Goal: Task Accomplishment & Management: Use online tool/utility

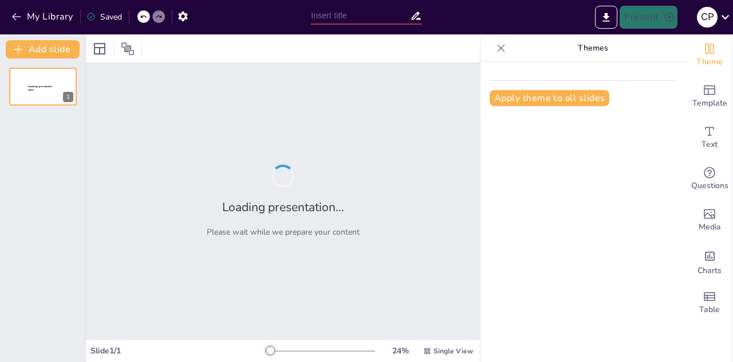
type input "Explorando la Naturaleza: Registro del Crecimiento de una Semilla"
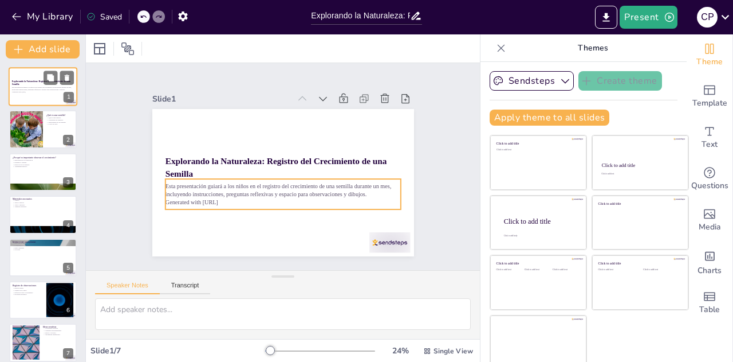
click at [57, 91] on p "Generated with [URL]" at bounding box center [43, 92] width 62 height 2
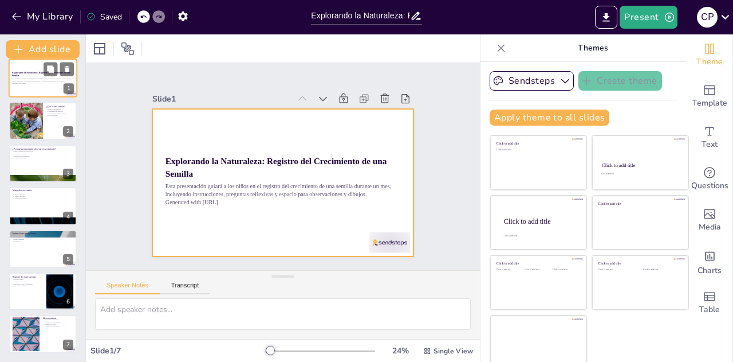
scroll to position [8, 0]
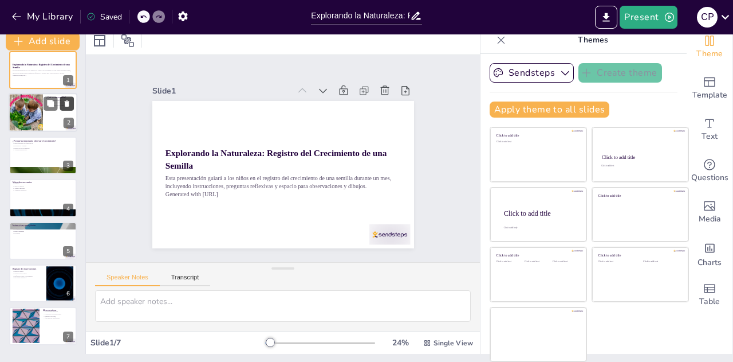
click at [66, 100] on icon at bounding box center [67, 104] width 8 height 8
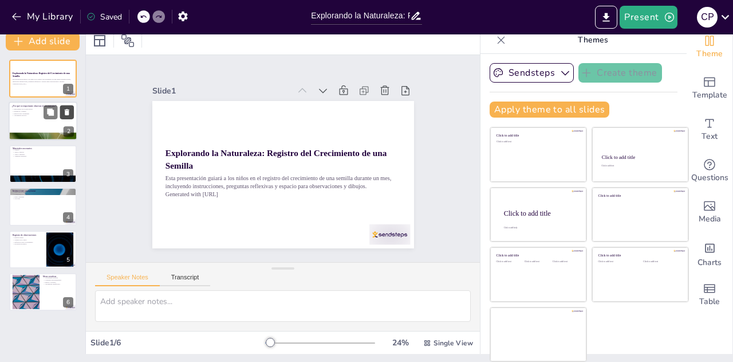
scroll to position [0, 0]
click at [39, 117] on div at bounding box center [43, 121] width 69 height 39
type textarea "Observar el crecimiento de una semilla es crucial para entender el proceso de c…"
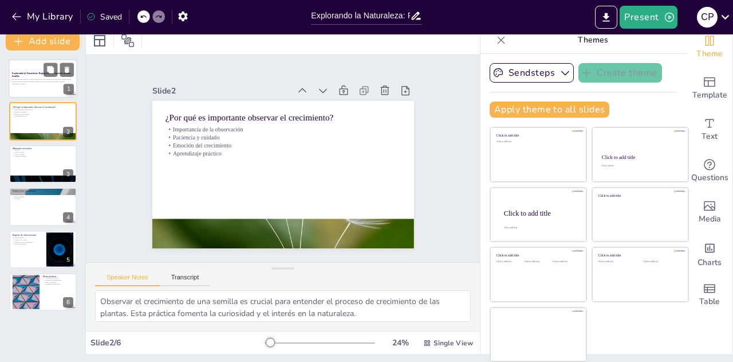
click at [38, 72] on strong "Explorando la Naturaleza: Registro del Crecimiento de una Semilla" at bounding box center [41, 75] width 58 height 6
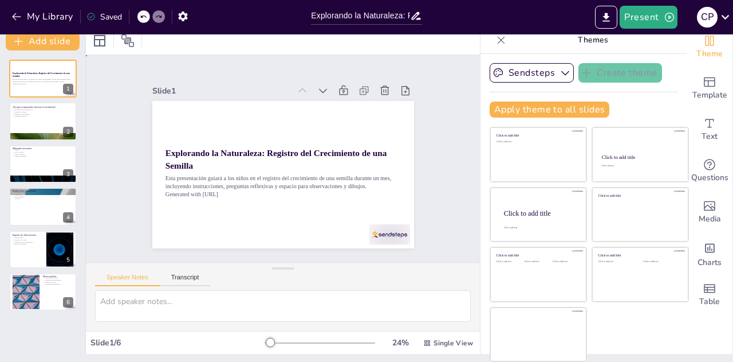
click at [433, 154] on div "Slide 1 Explorando la Naturaleza: Registro del Crecimiento de una Semilla Esta …" at bounding box center [283, 158] width 414 height 247
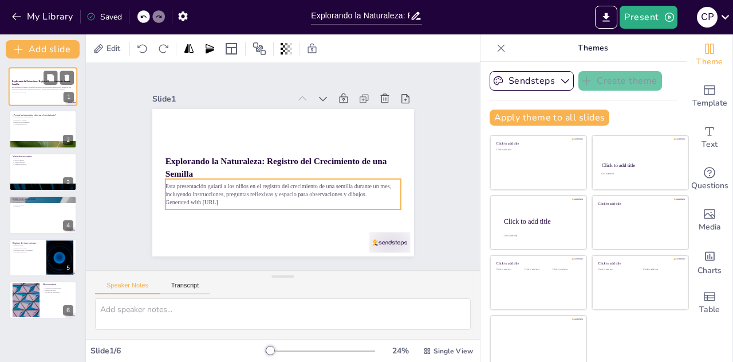
click at [34, 87] on p "Esta presentación guiará a los niños en el registro del crecimiento de una semi…" at bounding box center [43, 89] width 62 height 4
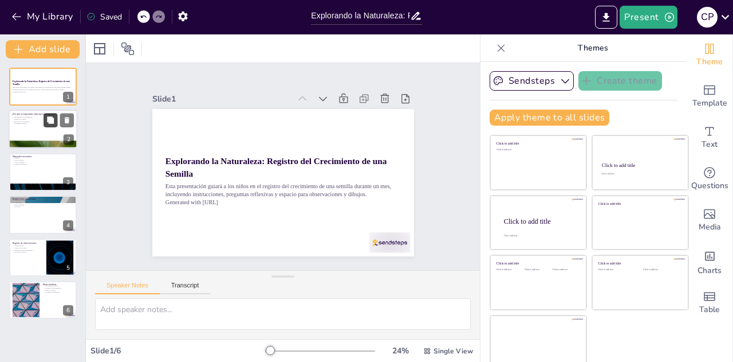
click at [48, 127] on div at bounding box center [43, 129] width 69 height 39
type textarea "Observar el crecimiento de una semilla es crucial para entender el proceso de c…"
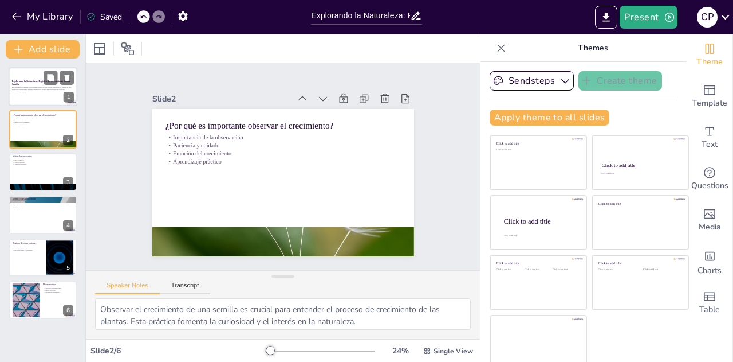
click at [40, 84] on p "Explorando la Naturaleza: Registro del Crecimiento de una Semilla" at bounding box center [43, 83] width 62 height 6
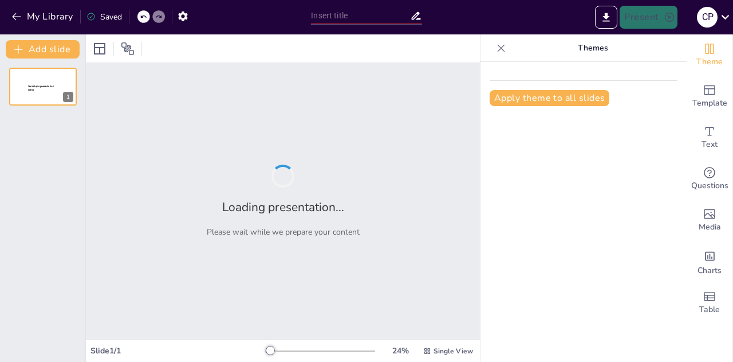
type input "Explorando la Naturaleza: Registro del Crecimiento de una Semilla"
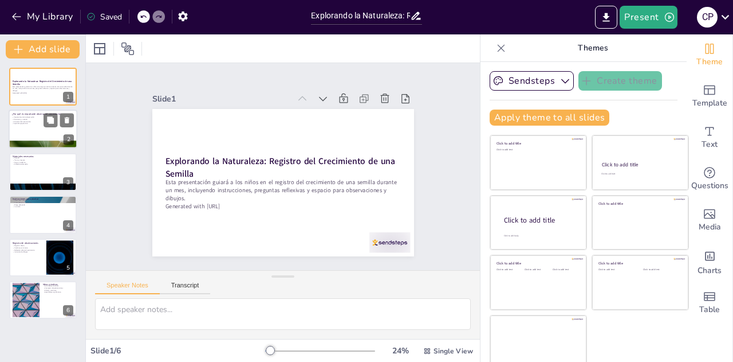
click at [37, 117] on p "Importancia de la observación" at bounding box center [43, 117] width 62 height 2
type textarea "Observar el crecimiento de una semilla es crucial para entender el proceso de c…"
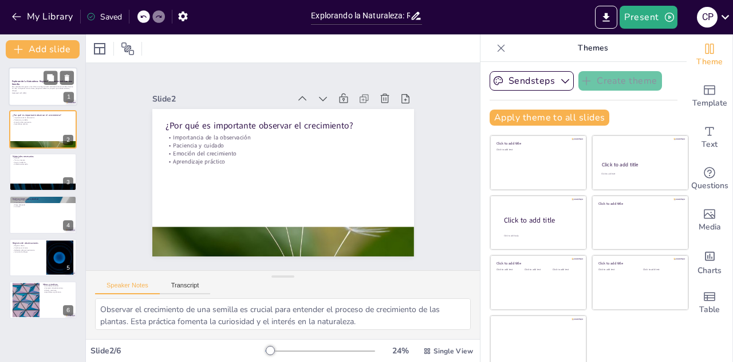
click at [28, 80] on strong "Explorando la Naturaleza: Registro del Crecimiento de una Semilla" at bounding box center [42, 83] width 61 height 6
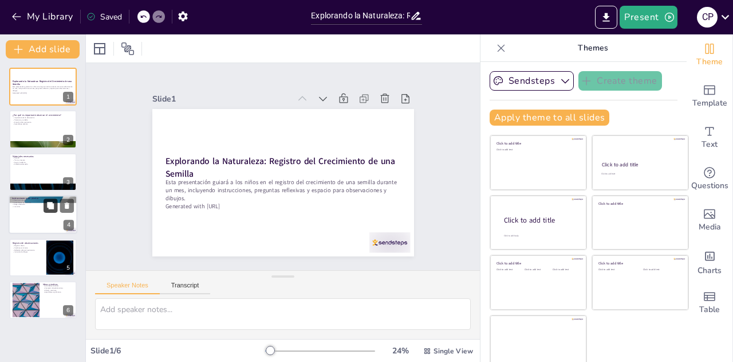
click at [52, 211] on button at bounding box center [51, 206] width 14 height 14
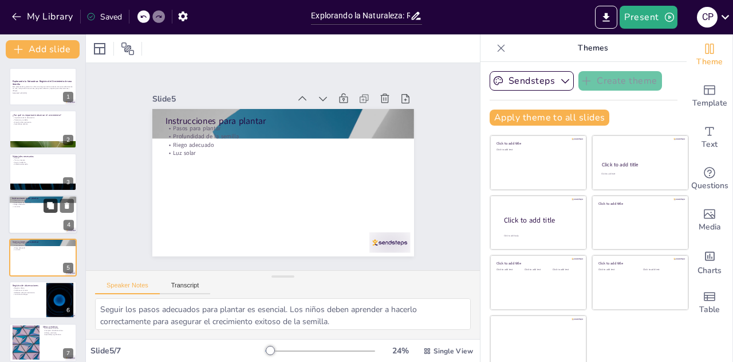
scroll to position [9, 0]
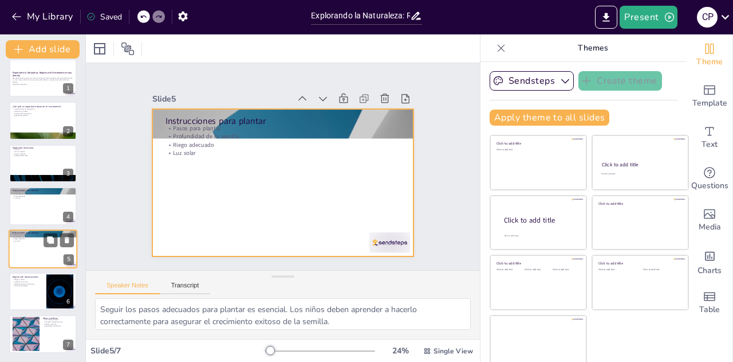
click at [39, 254] on div at bounding box center [43, 248] width 69 height 39
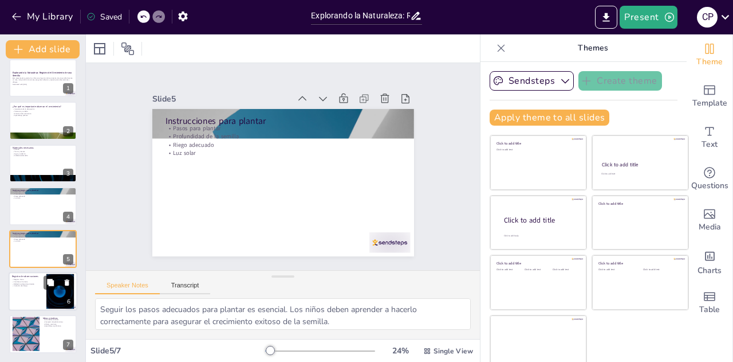
click at [34, 291] on div at bounding box center [43, 291] width 69 height 39
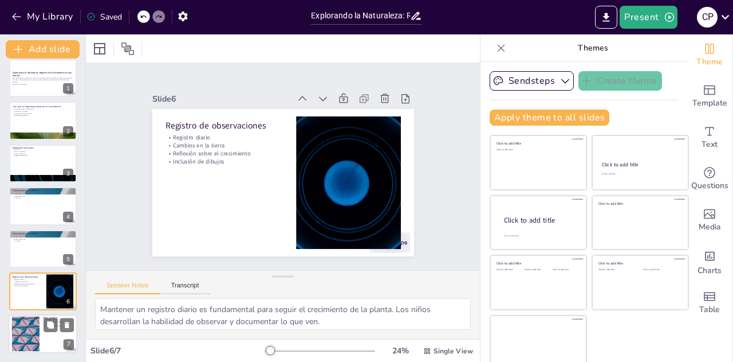
click at [27, 335] on div at bounding box center [26, 333] width 62 height 35
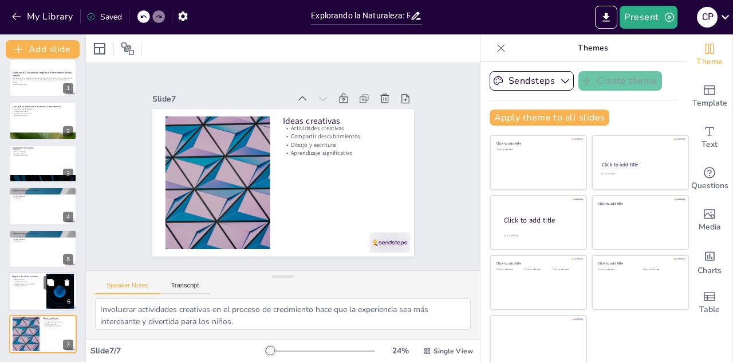
click at [18, 291] on div at bounding box center [43, 291] width 69 height 39
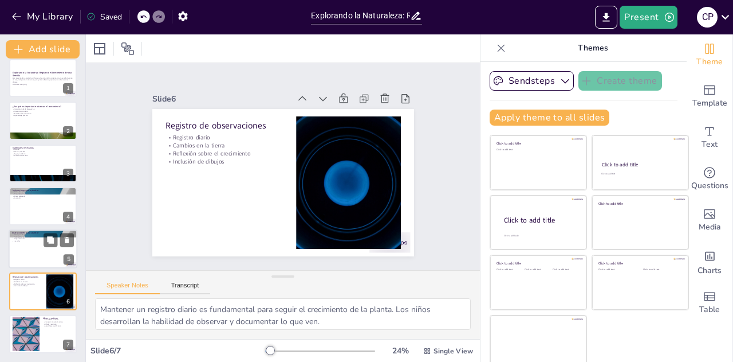
click at [22, 240] on p "Luz solar" at bounding box center [43, 241] width 62 height 2
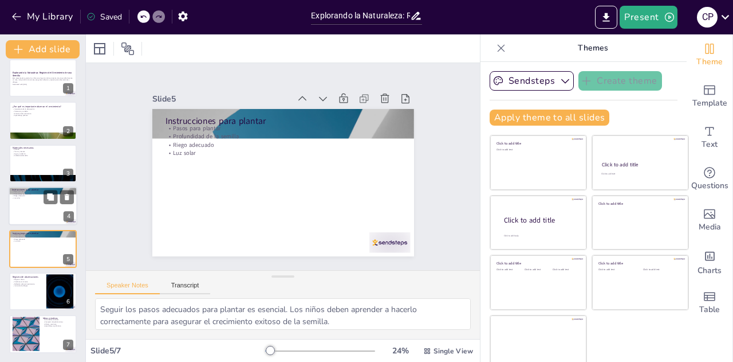
click at [26, 205] on div at bounding box center [43, 205] width 69 height 39
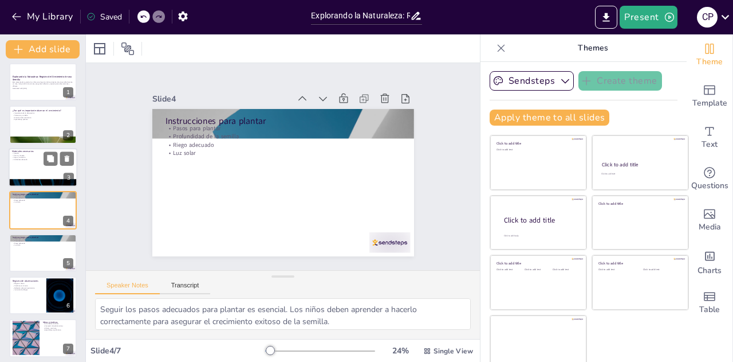
click at [26, 156] on p "Agua y cuaderno" at bounding box center [43, 157] width 62 height 2
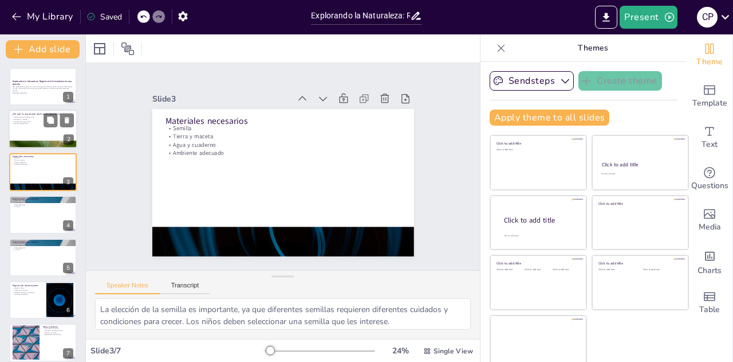
click at [30, 125] on div at bounding box center [43, 129] width 69 height 39
type textarea "Observar el crecimiento de una semilla es crucial para entender el proceso de c…"
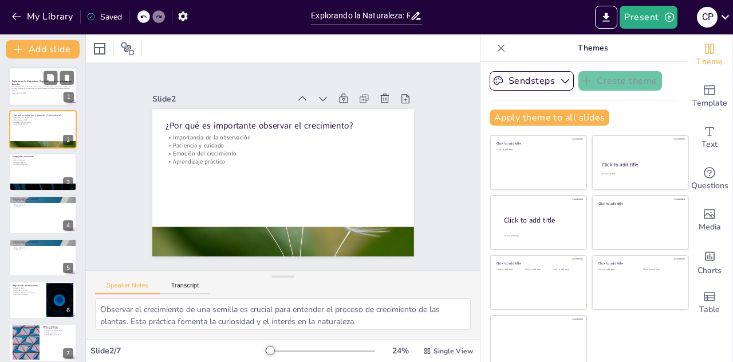
click at [32, 86] on p "Esta presentación guiará a los niños en el registro del crecimiento de una semi…" at bounding box center [43, 88] width 62 height 6
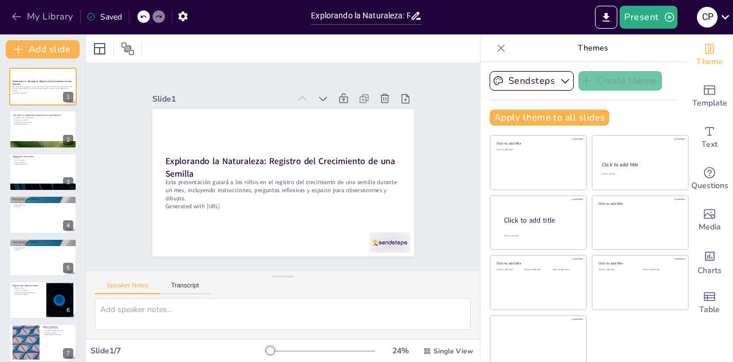
click at [46, 18] on button "My Library" at bounding box center [43, 16] width 69 height 18
